Goal: Use online tool/utility: Utilize a website feature to perform a specific function

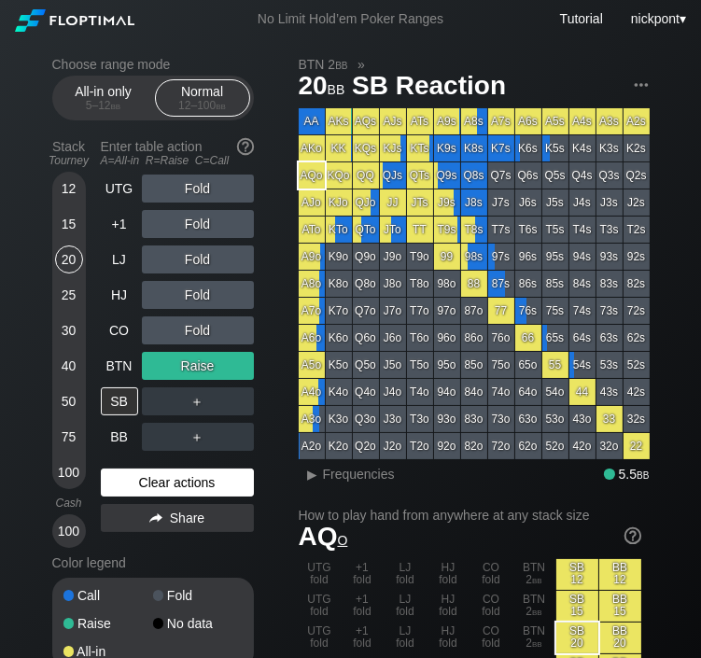
click at [139, 331] on div "Clear actions" at bounding box center [177, 483] width 153 height 28
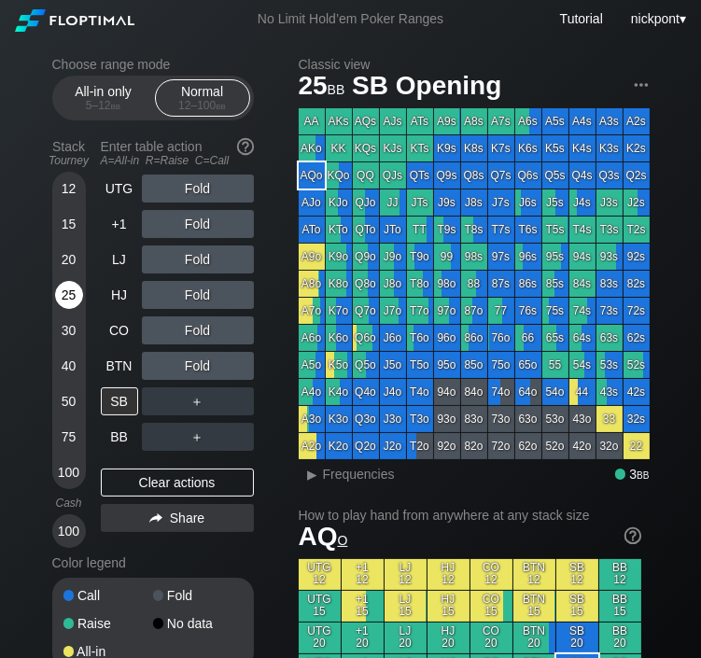
click at [67, 295] on div "25" at bounding box center [69, 295] width 28 height 28
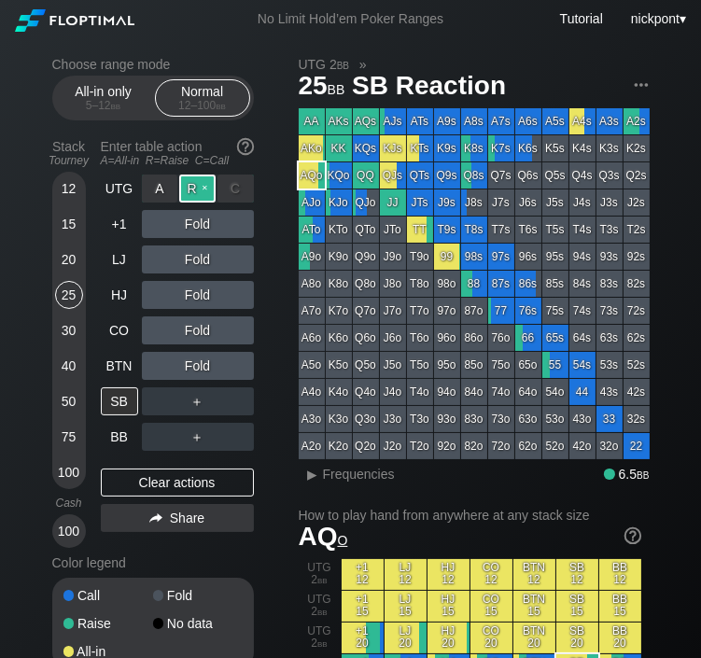
click at [207, 189] on div "R ✕" at bounding box center [197, 189] width 36 height 28
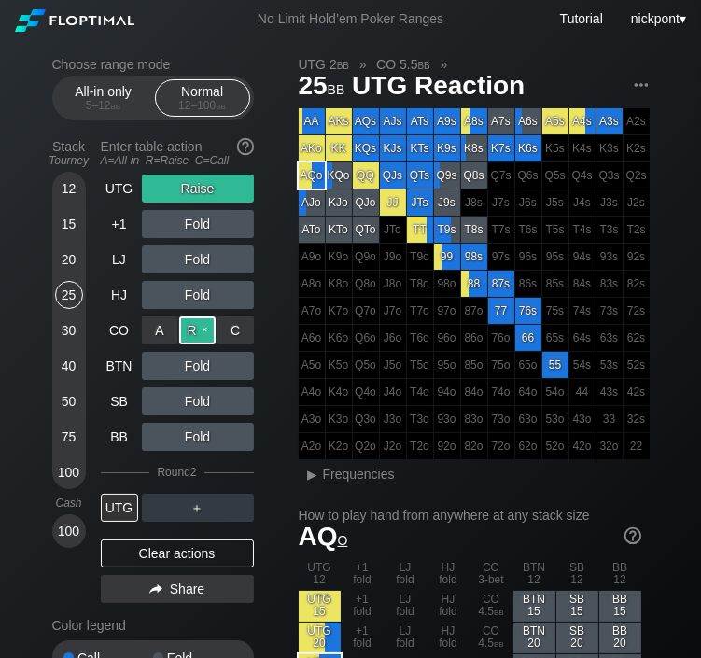
click at [202, 331] on div "R ✕" at bounding box center [197, 330] width 36 height 28
click at [190, 331] on div "Clear actions" at bounding box center [177, 553] width 153 height 28
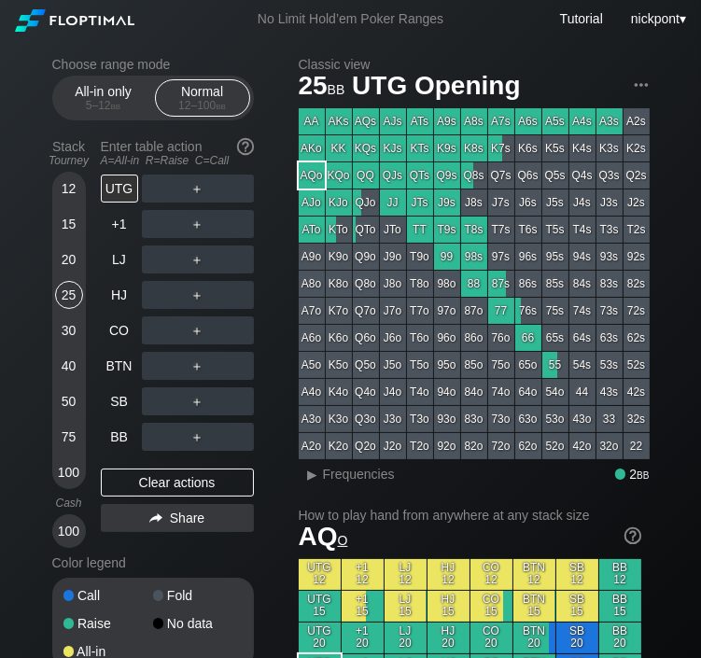
click at [191, 331] on div "Color legend" at bounding box center [153, 563] width 202 height 30
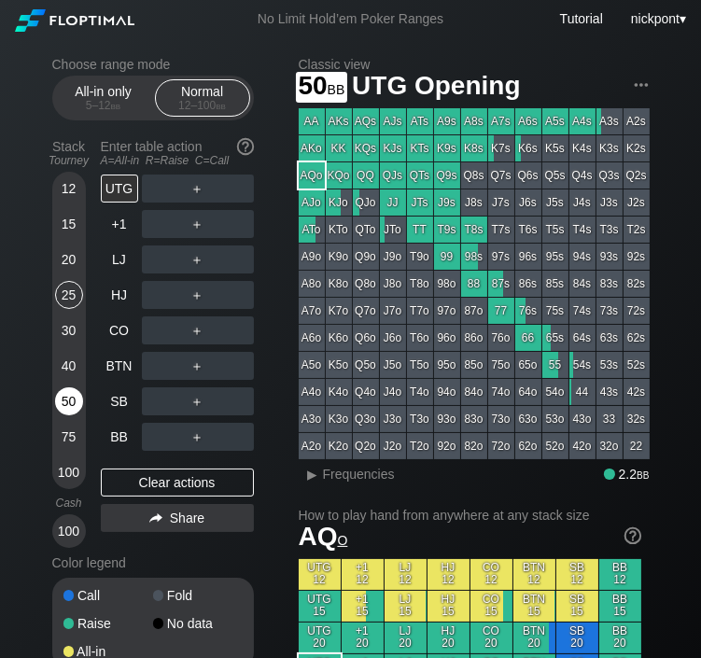
click at [61, 331] on div "50" at bounding box center [69, 401] width 28 height 28
click at [189, 186] on div "R ✕" at bounding box center [197, 189] width 36 height 28
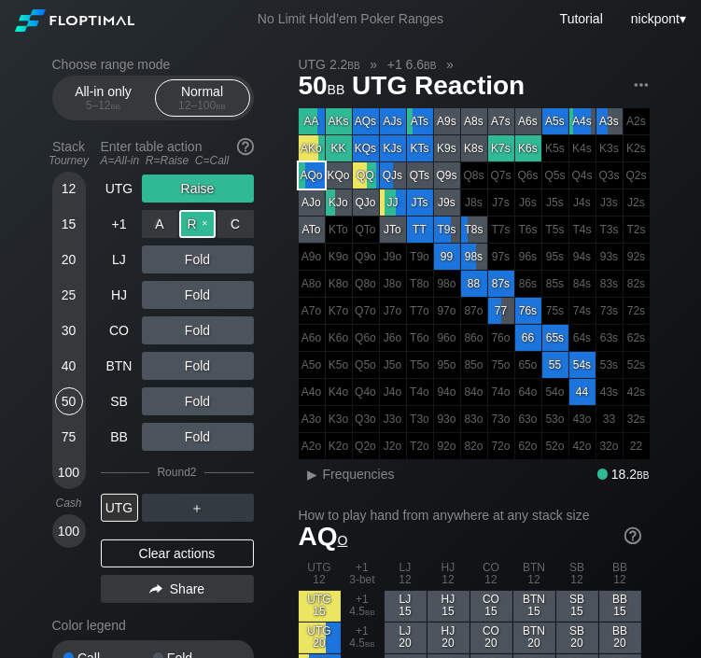
click at [195, 227] on div "R ✕" at bounding box center [197, 224] width 36 height 28
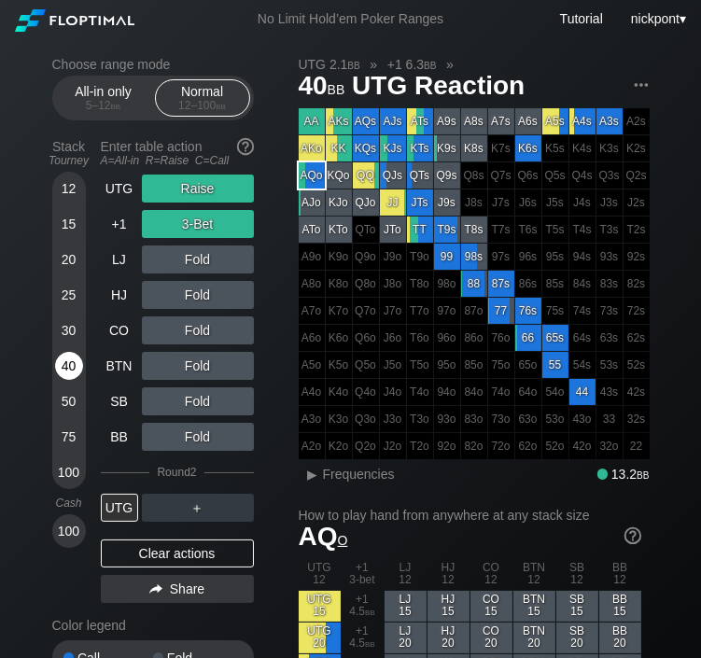
click at [72, 331] on div "40" at bounding box center [69, 366] width 28 height 28
click at [207, 331] on div "Clear actions" at bounding box center [177, 553] width 153 height 28
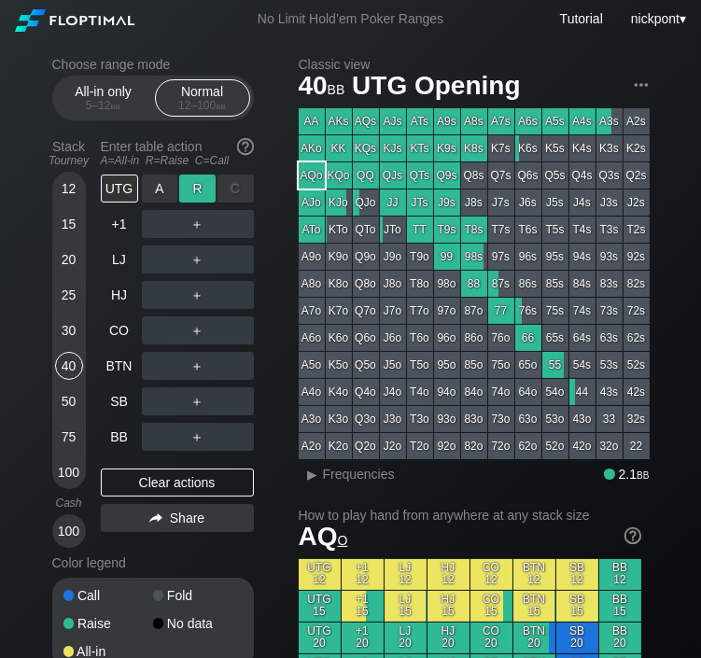
click at [201, 189] on div "R ✕" at bounding box center [197, 189] width 36 height 28
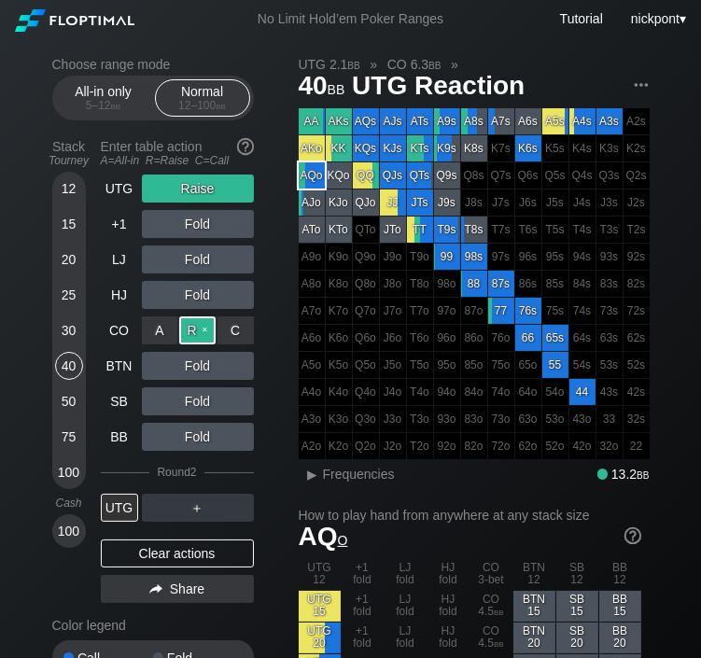
click at [199, 328] on div "R ✕" at bounding box center [197, 330] width 36 height 28
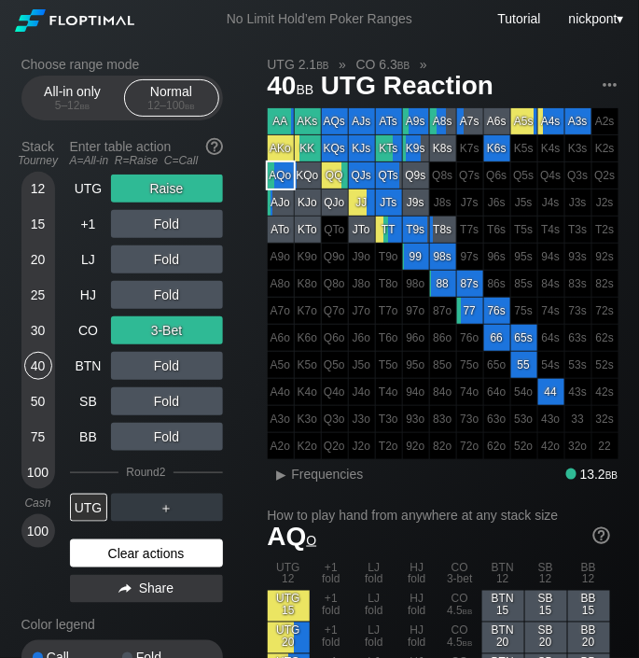
click at [152, 331] on div "Clear actions" at bounding box center [146, 553] width 153 height 28
click at [152, 331] on div "Color legend" at bounding box center [122, 625] width 202 height 30
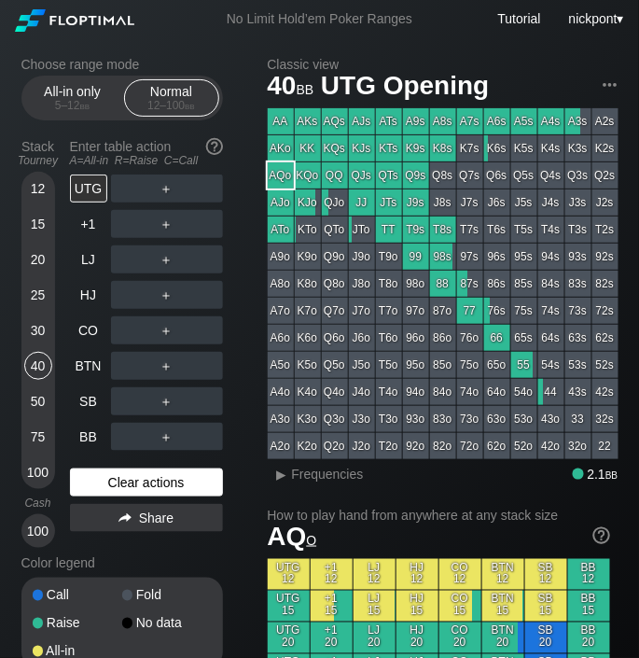
click at [152, 331] on div "Color legend" at bounding box center [122, 563] width 202 height 30
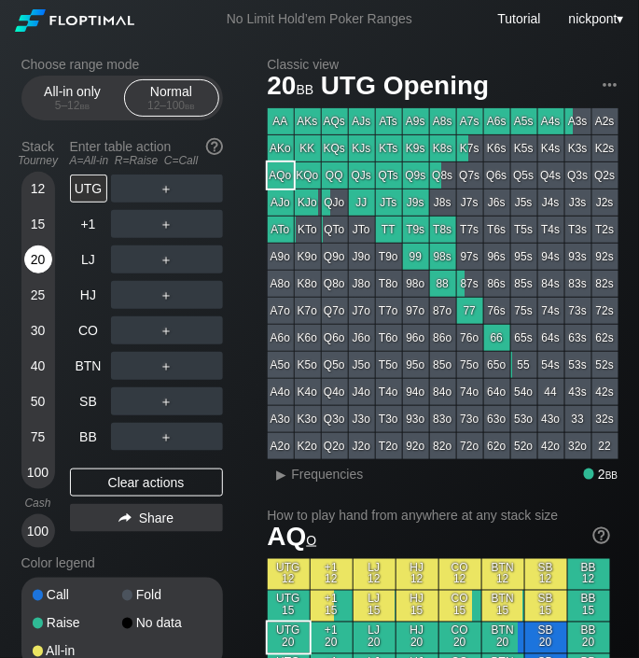
click at [47, 248] on div "20" at bounding box center [38, 259] width 28 height 28
click at [31, 259] on div "20" at bounding box center [38, 259] width 28 height 28
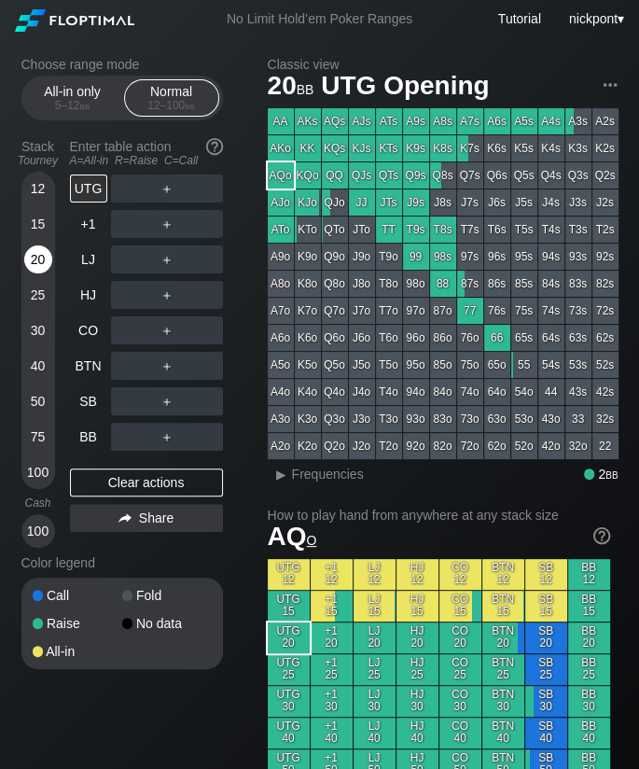
click at [36, 259] on div "20" at bounding box center [38, 259] width 28 height 28
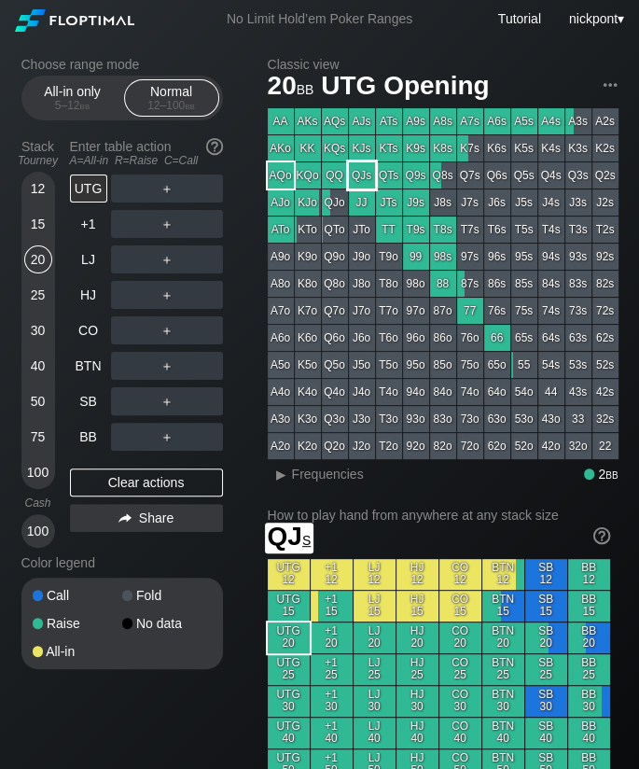
click at [361, 180] on div "QJs" at bounding box center [362, 175] width 26 height 26
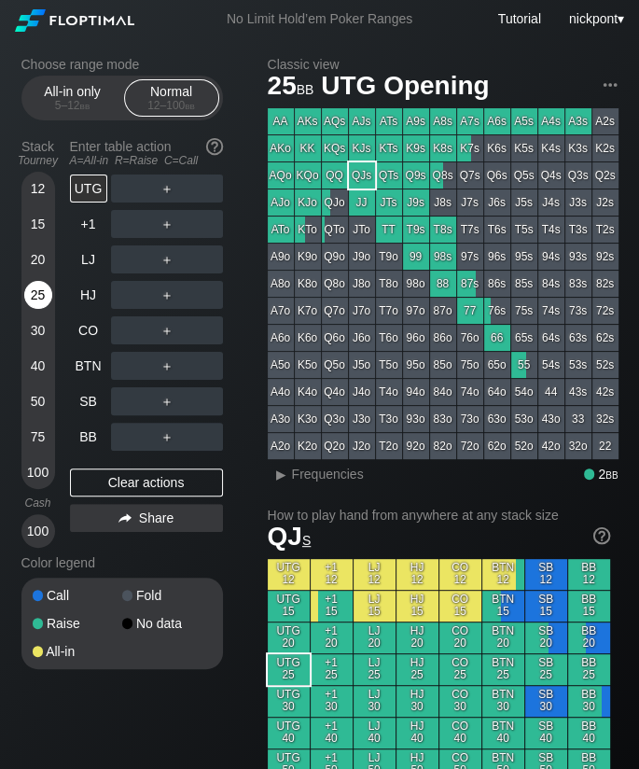
click at [39, 289] on div "25" at bounding box center [38, 295] width 28 height 28
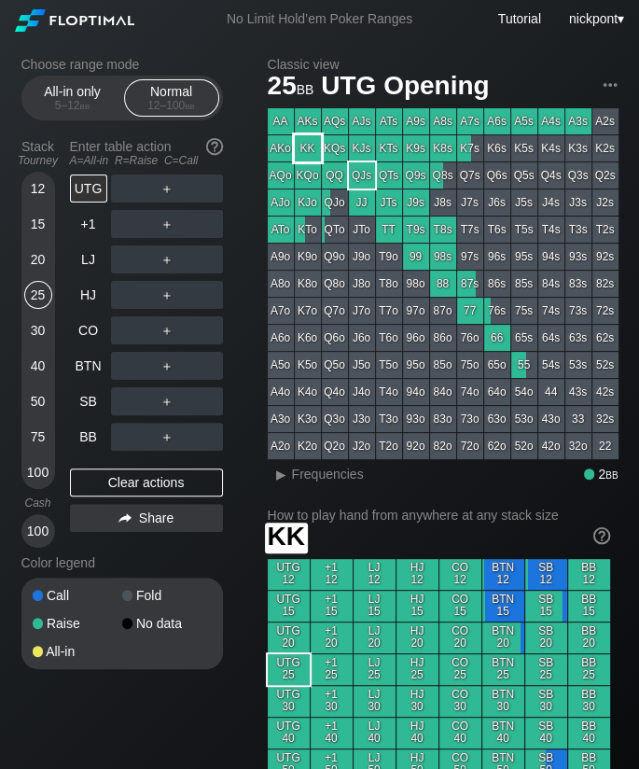
click at [310, 147] on div "KK" at bounding box center [308, 148] width 26 height 26
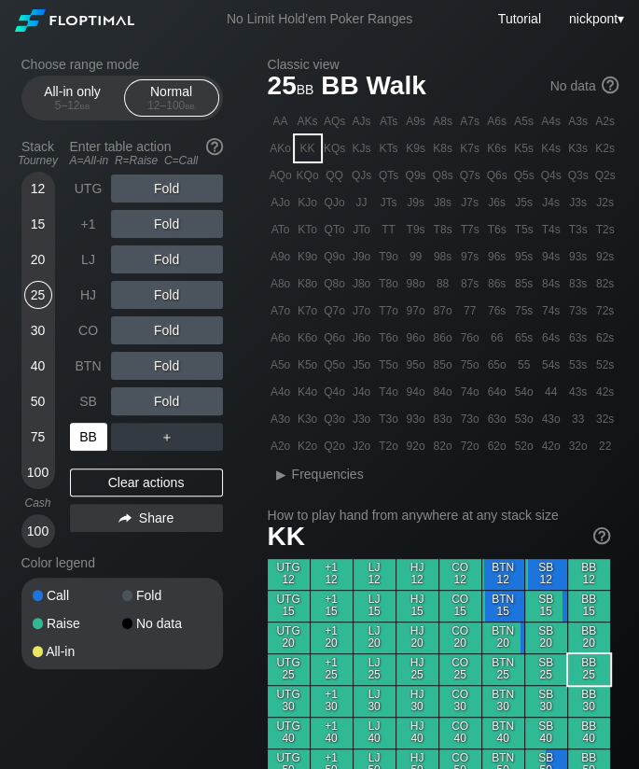
click at [100, 331] on div "BB" at bounding box center [88, 437] width 37 height 28
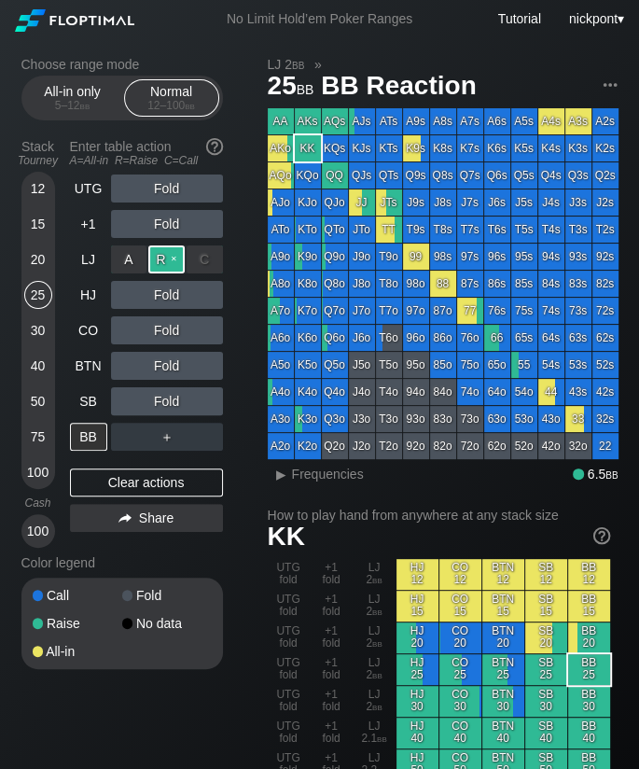
click at [172, 262] on div "R ✕" at bounding box center [166, 259] width 36 height 28
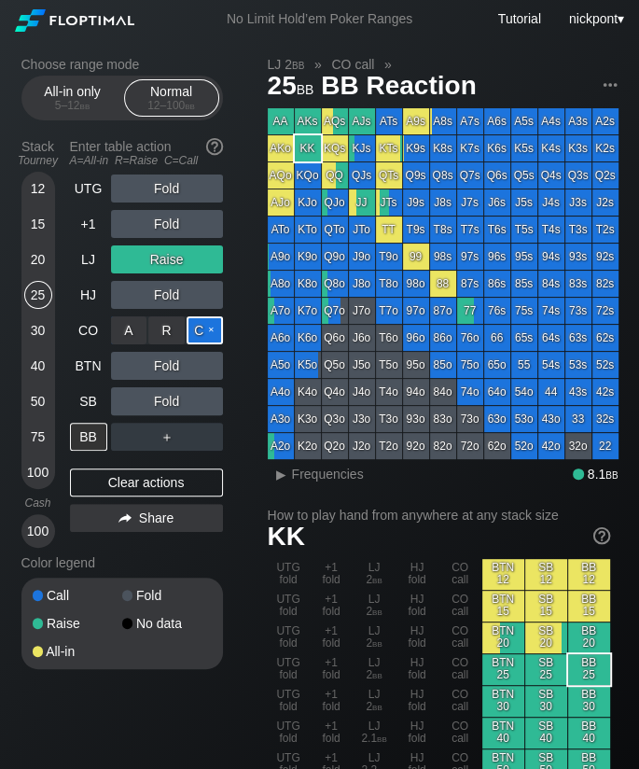
click at [206, 330] on div "C ✕" at bounding box center [205, 330] width 36 height 28
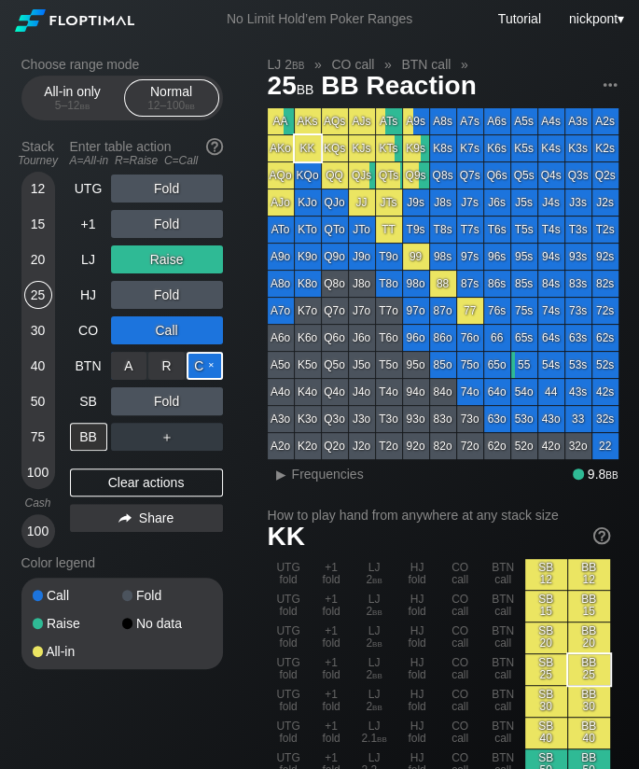
click at [201, 331] on div "C ✕" at bounding box center [205, 366] width 36 height 28
